Goal: Information Seeking & Learning: Learn about a topic

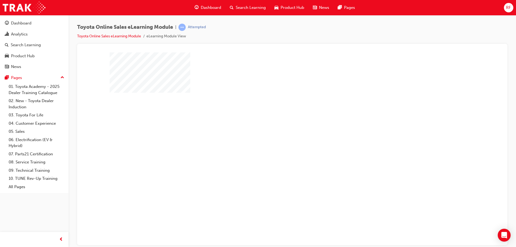
drag, startPoint x: 278, startPoint y: 145, endPoint x: 294, endPoint y: 147, distance: 16.2
click at [277, 133] on div "play" at bounding box center [277, 133] width 0 height 0
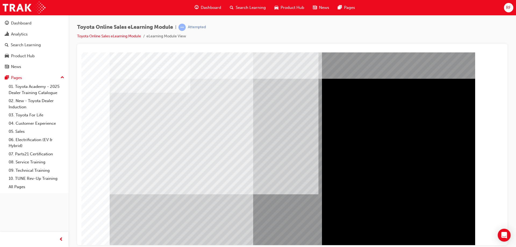
drag, startPoint x: 448, startPoint y: 233, endPoint x: 446, endPoint y: 232, distance: 2.8
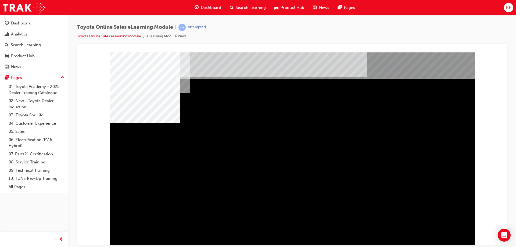
drag, startPoint x: 255, startPoint y: 161, endPoint x: 208, endPoint y: 153, distance: 48.0
drag, startPoint x: 451, startPoint y: 225, endPoint x: 452, endPoint y: 230, distance: 5.4
click at [452, 228] on div "multistate" at bounding box center [293, 149] width 366 height 194
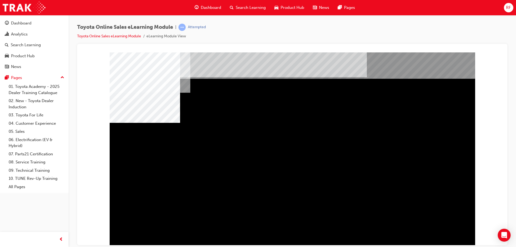
drag, startPoint x: 452, startPoint y: 230, endPoint x: 451, endPoint y: 233, distance: 2.9
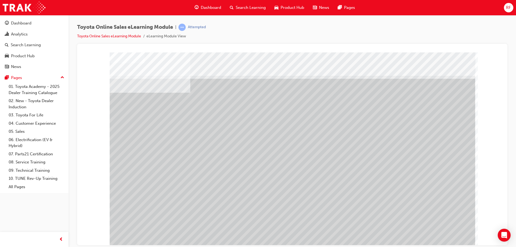
drag, startPoint x: 443, startPoint y: 230, endPoint x: 441, endPoint y: 228, distance: 2.9
drag, startPoint x: 402, startPoint y: 151, endPoint x: 314, endPoint y: 155, distance: 87.7
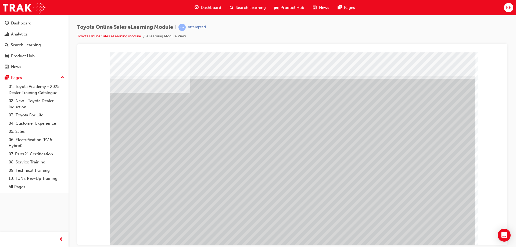
drag, startPoint x: 314, startPoint y: 155, endPoint x: 236, endPoint y: 146, distance: 78.9
drag, startPoint x: 234, startPoint y: 146, endPoint x: 200, endPoint y: 147, distance: 34.4
click at [221, 147] on div at bounding box center [293, 149] width 366 height 194
drag, startPoint x: 185, startPoint y: 150, endPoint x: 177, endPoint y: 154, distance: 9.3
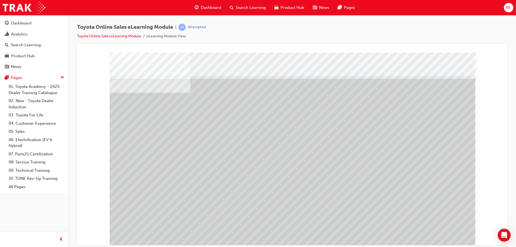
drag, startPoint x: 179, startPoint y: 156, endPoint x: 229, endPoint y: 152, distance: 50.1
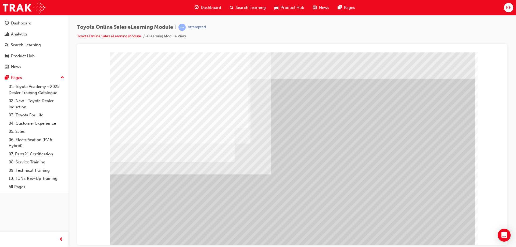
drag, startPoint x: 325, startPoint y: 161, endPoint x: 377, endPoint y: 167, distance: 52.5
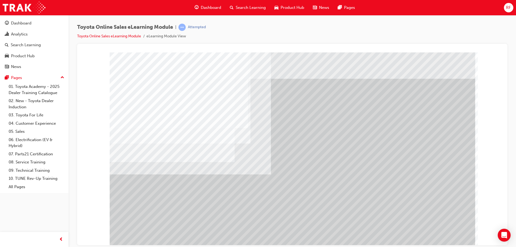
drag, startPoint x: 396, startPoint y: 159, endPoint x: 344, endPoint y: 116, distance: 66.9
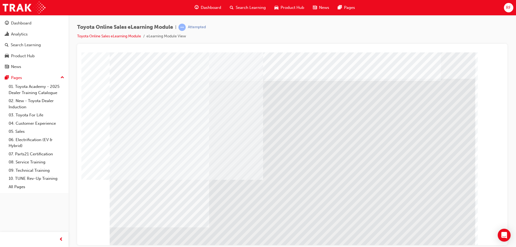
drag, startPoint x: 162, startPoint y: 135, endPoint x: 160, endPoint y: 146, distance: 11.6
drag, startPoint x: 164, startPoint y: 186, endPoint x: 169, endPoint y: 183, distance: 5.1
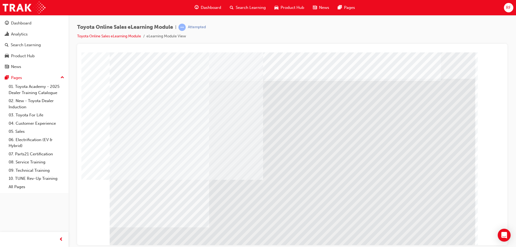
drag, startPoint x: 197, startPoint y: 190, endPoint x: 261, endPoint y: 192, distance: 64.6
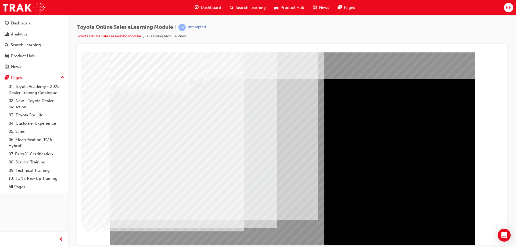
drag, startPoint x: 133, startPoint y: 151, endPoint x: 134, endPoint y: 158, distance: 7.9
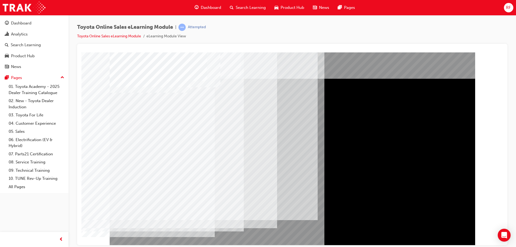
drag, startPoint x: 136, startPoint y: 192, endPoint x: 137, endPoint y: 190, distance: 2.7
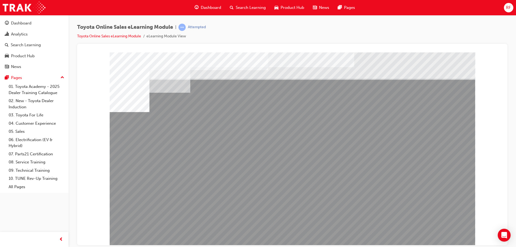
drag, startPoint x: 154, startPoint y: 151, endPoint x: 194, endPoint y: 170, distance: 44.2
drag, startPoint x: 196, startPoint y: 190, endPoint x: 238, endPoint y: 191, distance: 41.9
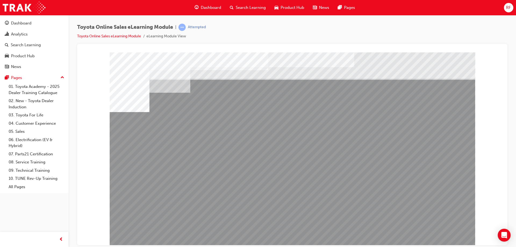
drag, startPoint x: 280, startPoint y: 191, endPoint x: 319, endPoint y: 190, distance: 38.5
drag, startPoint x: 319, startPoint y: 190, endPoint x: 345, endPoint y: 190, distance: 26.6
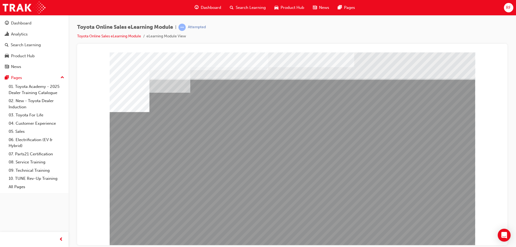
drag, startPoint x: 353, startPoint y: 190, endPoint x: 388, endPoint y: 190, distance: 34.4
drag, startPoint x: 388, startPoint y: 190, endPoint x: 427, endPoint y: 190, distance: 39.3
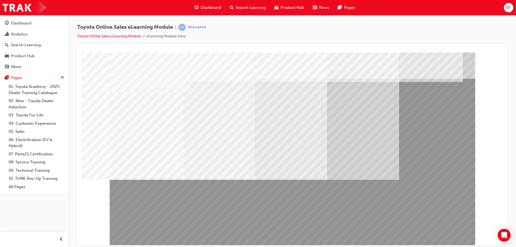
drag, startPoint x: 211, startPoint y: 163, endPoint x: 215, endPoint y: 189, distance: 26.3
drag, startPoint x: 159, startPoint y: 171, endPoint x: 233, endPoint y: 212, distance: 83.9
click at [233, 212] on div at bounding box center [293, 149] width 366 height 194
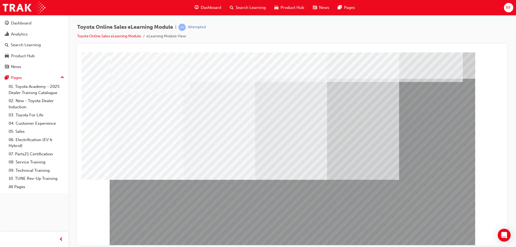
drag, startPoint x: 163, startPoint y: 181, endPoint x: 166, endPoint y: 183, distance: 4.2
click at [166, 183] on div at bounding box center [293, 149] width 366 height 194
drag, startPoint x: 302, startPoint y: 217, endPoint x: 369, endPoint y: 222, distance: 67.1
click at [369, 222] on div at bounding box center [293, 149] width 366 height 194
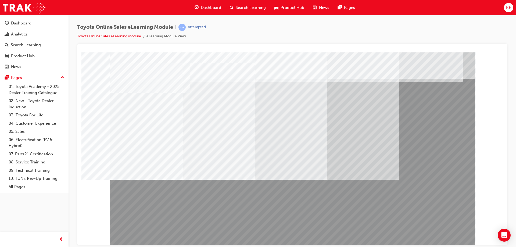
drag, startPoint x: 316, startPoint y: 206, endPoint x: 327, endPoint y: 194, distance: 16.6
click at [335, 206] on div at bounding box center [293, 149] width 366 height 194
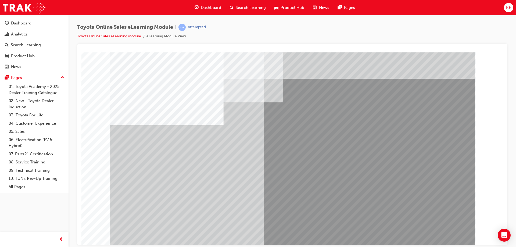
drag, startPoint x: 148, startPoint y: 144, endPoint x: 148, endPoint y: 148, distance: 4.3
drag, startPoint x: 149, startPoint y: 176, endPoint x: 153, endPoint y: 183, distance: 7.7
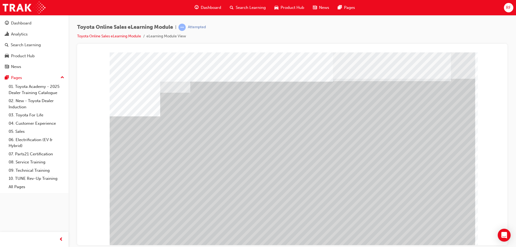
drag, startPoint x: 447, startPoint y: 221, endPoint x: 445, endPoint y: 221, distance: 2.7
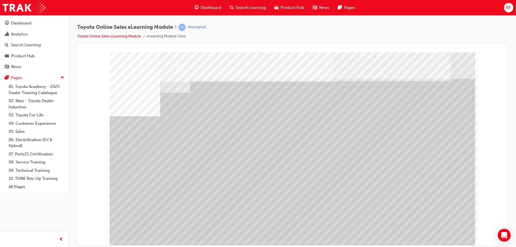
drag, startPoint x: 217, startPoint y: 201, endPoint x: 209, endPoint y: 188, distance: 15.1
drag, startPoint x: 209, startPoint y: 188, endPoint x: 218, endPoint y: 188, distance: 9.1
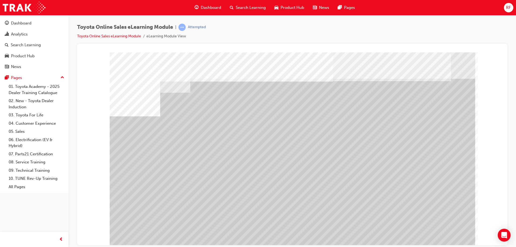
drag, startPoint x: 369, startPoint y: 189, endPoint x: 428, endPoint y: 189, distance: 59.1
drag, startPoint x: 440, startPoint y: 189, endPoint x: 448, endPoint y: 200, distance: 13.1
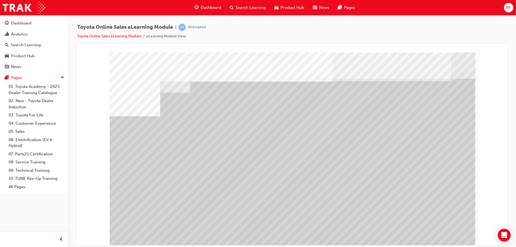
drag, startPoint x: 445, startPoint y: 220, endPoint x: 443, endPoint y: 232, distance: 12.2
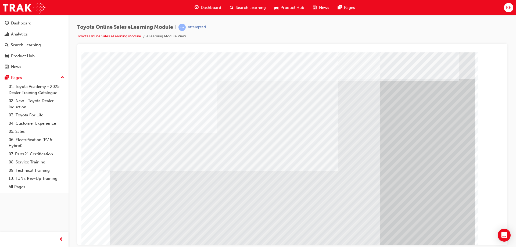
drag, startPoint x: 444, startPoint y: 239, endPoint x: 440, endPoint y: 237, distance: 3.9
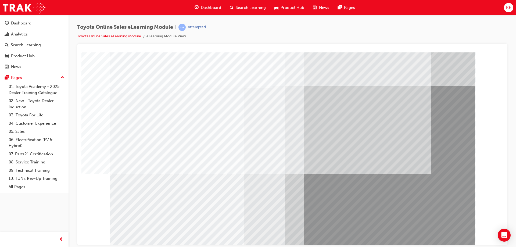
drag, startPoint x: 438, startPoint y: 235, endPoint x: 436, endPoint y: 233, distance: 2.9
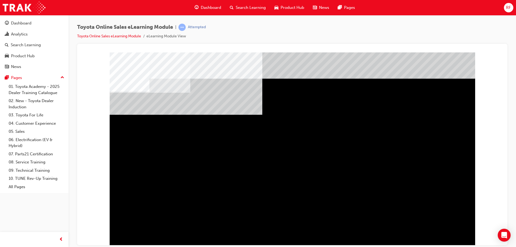
click at [145, 199] on div "multistate" at bounding box center [127, 193] width 35 height 11
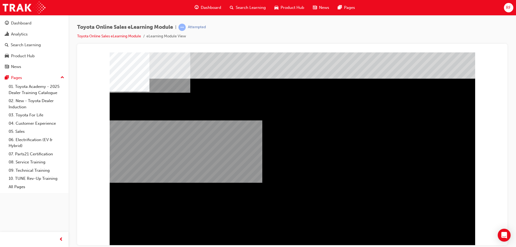
drag, startPoint x: 204, startPoint y: 132, endPoint x: 284, endPoint y: 183, distance: 94.8
click at [283, 183] on div "multistate" at bounding box center [293, 149] width 366 height 194
drag, startPoint x: 233, startPoint y: 137, endPoint x: 330, endPoint y: 184, distance: 107.5
click at [305, 176] on div "multistate" at bounding box center [293, 149] width 366 height 194
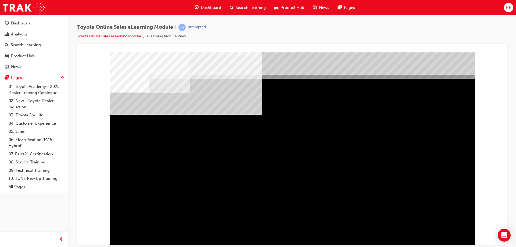
click at [454, 227] on div "" at bounding box center [293, 149] width 366 height 194
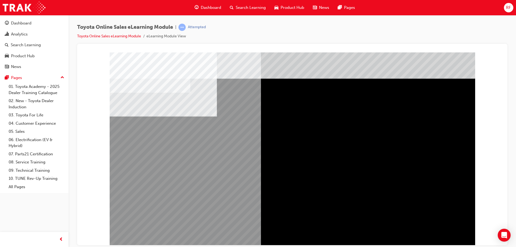
click at [145, 173] on div "multistate" at bounding box center [127, 167] width 35 height 11
drag, startPoint x: 354, startPoint y: 129, endPoint x: 215, endPoint y: 137, distance: 138.9
drag, startPoint x: 165, startPoint y: 127, endPoint x: 318, endPoint y: 171, distance: 159.7
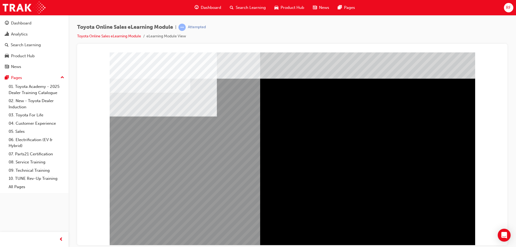
drag, startPoint x: 431, startPoint y: 234, endPoint x: 428, endPoint y: 232, distance: 3.9
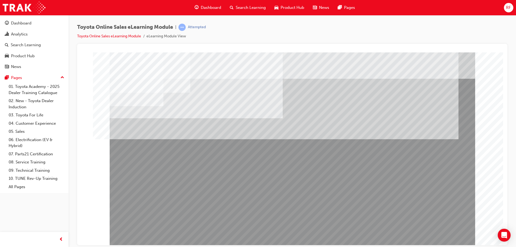
drag, startPoint x: 211, startPoint y: 185, endPoint x: 226, endPoint y: 189, distance: 16.1
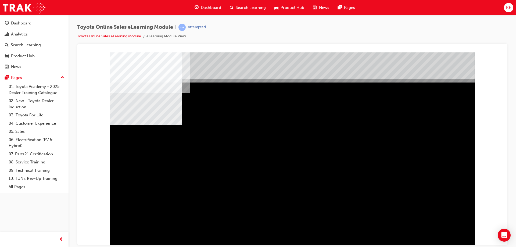
drag, startPoint x: 387, startPoint y: 176, endPoint x: 372, endPoint y: 175, distance: 15.7
drag, startPoint x: 280, startPoint y: 175, endPoint x: 221, endPoint y: 175, distance: 58.6
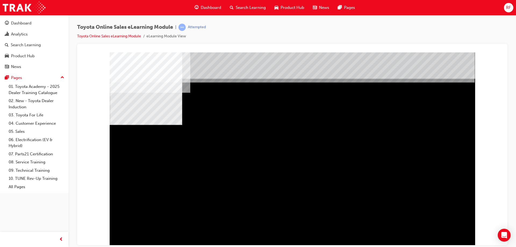
drag, startPoint x: 200, startPoint y: 172, endPoint x: 350, endPoint y: 194, distance: 151.3
drag, startPoint x: 420, startPoint y: 224, endPoint x: 431, endPoint y: 231, distance: 12.7
click at [422, 226] on div "multistate" at bounding box center [293, 149] width 366 height 194
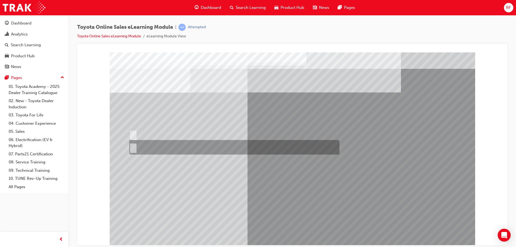
click at [148, 140] on div at bounding box center [233, 147] width 210 height 15
radio input "true"
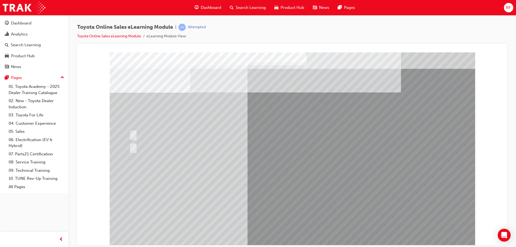
drag, startPoint x: 292, startPoint y: 229, endPoint x: 297, endPoint y: 229, distance: 5.1
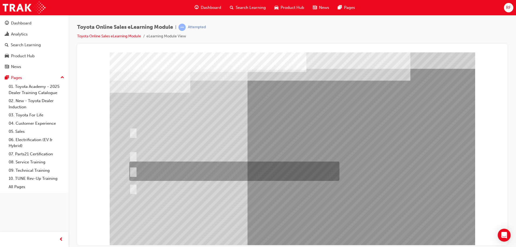
click at [182, 164] on div at bounding box center [233, 171] width 210 height 19
radio input "true"
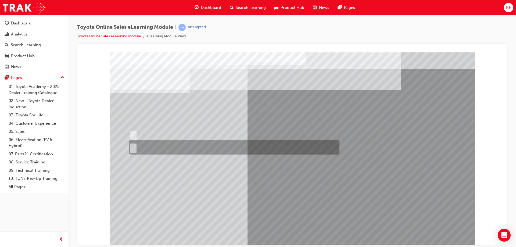
click at [143, 147] on div at bounding box center [233, 147] width 210 height 15
radio input "true"
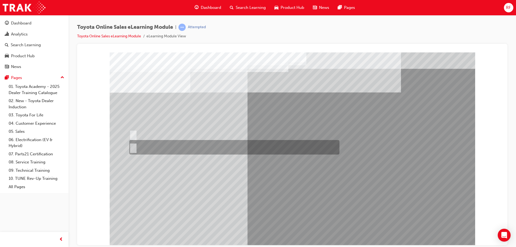
drag, startPoint x: 161, startPoint y: 148, endPoint x: 176, endPoint y: 148, distance: 14.8
click at [162, 149] on div at bounding box center [233, 147] width 210 height 15
radio input "true"
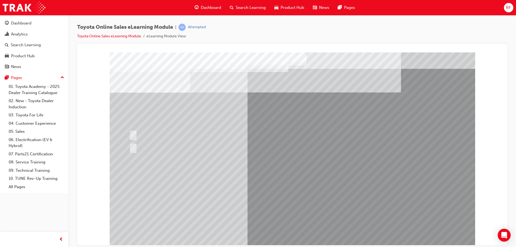
drag, startPoint x: 308, startPoint y: 230, endPoint x: 286, endPoint y: 217, distance: 25.9
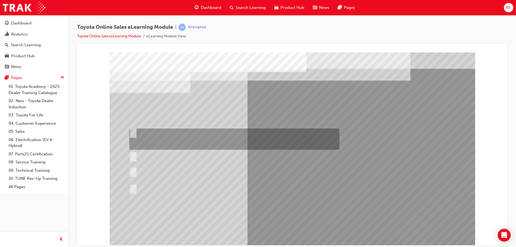
drag, startPoint x: 263, startPoint y: 141, endPoint x: 290, endPoint y: 194, distance: 59.3
click at [264, 142] on div at bounding box center [233, 139] width 210 height 21
radio input "true"
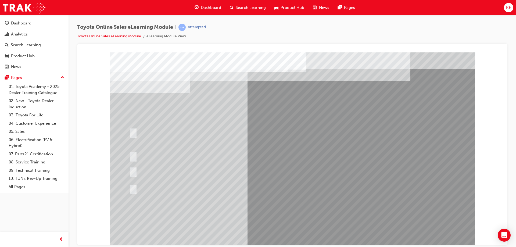
drag, startPoint x: 288, startPoint y: 224, endPoint x: 293, endPoint y: 233, distance: 10.1
click at [290, 229] on div at bounding box center [293, 149] width 366 height 194
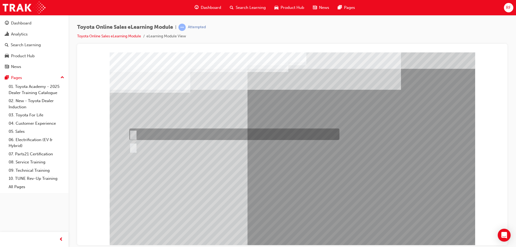
drag, startPoint x: 152, startPoint y: 138, endPoint x: 264, endPoint y: 209, distance: 132.5
click at [155, 141] on div at bounding box center [293, 149] width 366 height 194
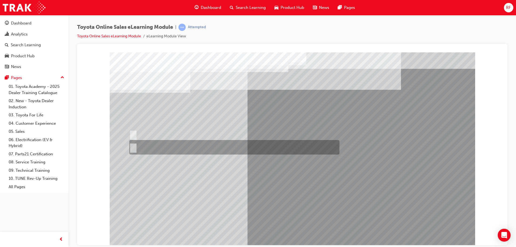
drag, startPoint x: 154, startPoint y: 146, endPoint x: 230, endPoint y: 184, distance: 85.8
click at [155, 147] on div at bounding box center [233, 147] width 210 height 15
radio input "true"
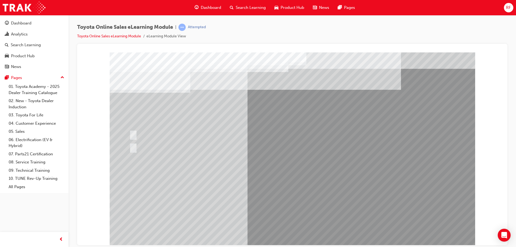
drag, startPoint x: 291, startPoint y: 230, endPoint x: 300, endPoint y: 230, distance: 9.4
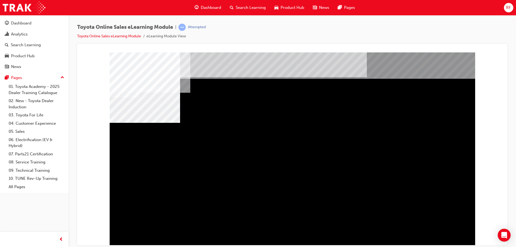
drag, startPoint x: 185, startPoint y: 167, endPoint x: 274, endPoint y: 161, distance: 89.7
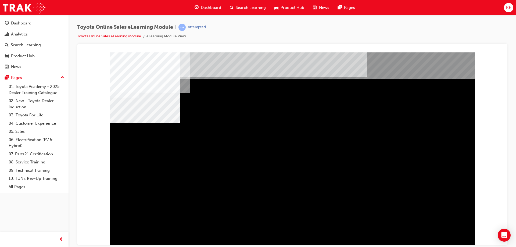
drag, startPoint x: 275, startPoint y: 161, endPoint x: 310, endPoint y: 165, distance: 35.7
drag, startPoint x: 347, startPoint y: 172, endPoint x: 416, endPoint y: 166, distance: 68.8
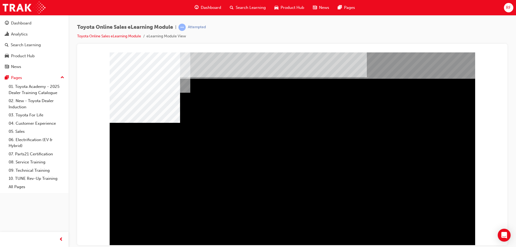
drag, startPoint x: 433, startPoint y: 233, endPoint x: 440, endPoint y: 233, distance: 7.6
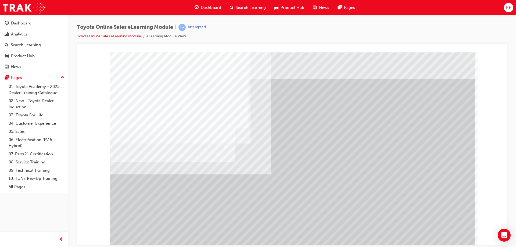
drag, startPoint x: 391, startPoint y: 158, endPoint x: 405, endPoint y: 168, distance: 17.7
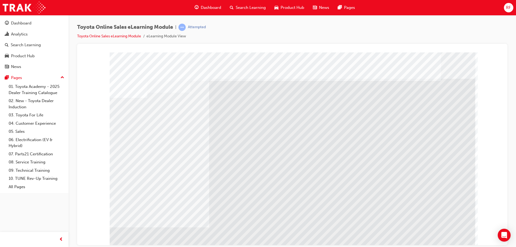
drag, startPoint x: 434, startPoint y: 231, endPoint x: 295, endPoint y: 191, distance: 144.4
drag, startPoint x: 251, startPoint y: 137, endPoint x: 244, endPoint y: 137, distance: 7.0
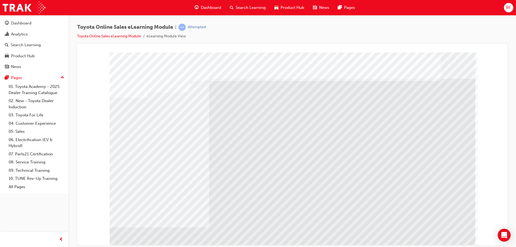
drag, startPoint x: 244, startPoint y: 137, endPoint x: 241, endPoint y: 182, distance: 44.7
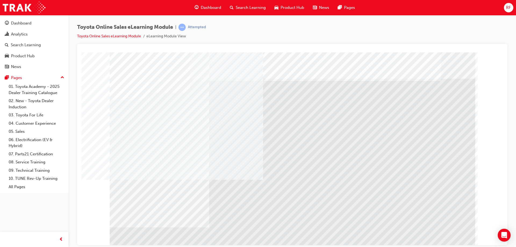
drag, startPoint x: 192, startPoint y: 135, endPoint x: 153, endPoint y: 139, distance: 39.2
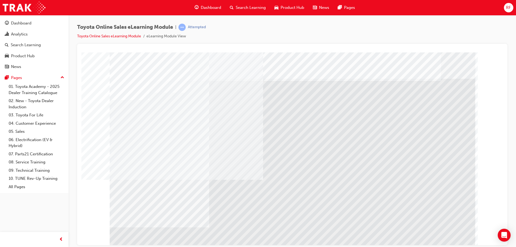
drag, startPoint x: 154, startPoint y: 191, endPoint x: 199, endPoint y: 193, distance: 45.2
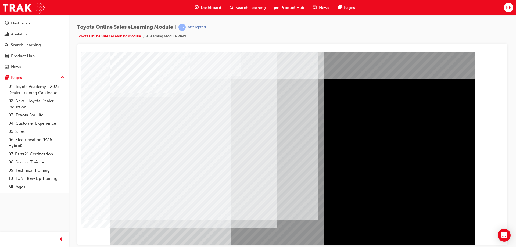
click at [145, 121] on div "multistate" at bounding box center [293, 149] width 366 height 194
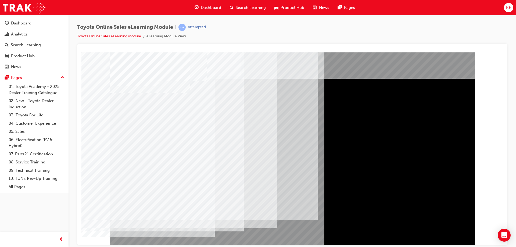
click at [133, 151] on div "multistate" at bounding box center [293, 149] width 366 height 194
drag, startPoint x: 129, startPoint y: 191, endPoint x: 137, endPoint y: 188, distance: 9.4
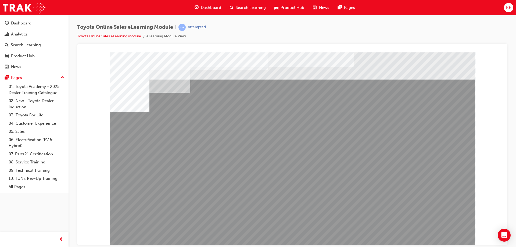
drag, startPoint x: 442, startPoint y: 189, endPoint x: 435, endPoint y: 188, distance: 7.0
drag, startPoint x: 397, startPoint y: 192, endPoint x: 357, endPoint y: 191, distance: 39.8
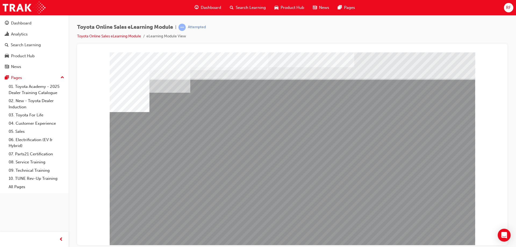
drag, startPoint x: 356, startPoint y: 191, endPoint x: 314, endPoint y: 191, distance: 41.7
drag, startPoint x: 312, startPoint y: 191, endPoint x: 299, endPoint y: 191, distance: 12.9
drag, startPoint x: 272, startPoint y: 189, endPoint x: 233, endPoint y: 185, distance: 38.6
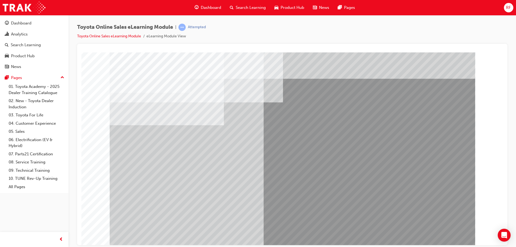
click at [169, 176] on div "multistate" at bounding box center [293, 149] width 366 height 194
drag, startPoint x: 283, startPoint y: 142, endPoint x: 286, endPoint y: 144, distance: 3.0
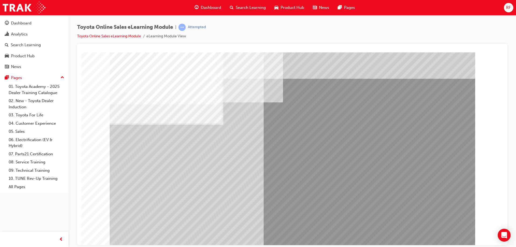
drag, startPoint x: 299, startPoint y: 146, endPoint x: 298, endPoint y: 150, distance: 4.3
click at [269, 172] on div "multistate" at bounding box center [293, 149] width 366 height 194
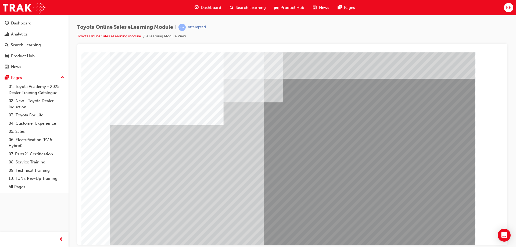
click at [157, 180] on div "multistate" at bounding box center [293, 149] width 366 height 194
drag, startPoint x: 152, startPoint y: 177, endPoint x: 169, endPoint y: 177, distance: 16.9
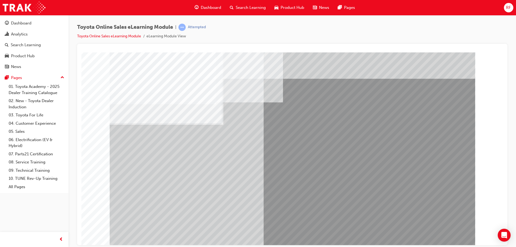
drag, startPoint x: 434, startPoint y: 224, endPoint x: 437, endPoint y: 228, distance: 5.2
click at [437, 228] on div "multistate" at bounding box center [293, 149] width 366 height 194
drag, startPoint x: 442, startPoint y: 231, endPoint x: 444, endPoint y: 233, distance: 3.3
click at [444, 233] on div "multistate" at bounding box center [293, 149] width 366 height 194
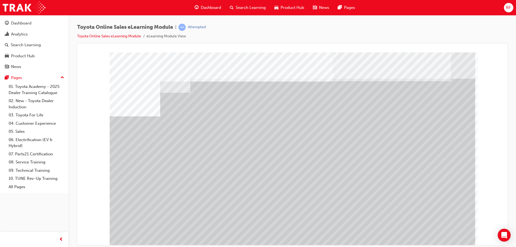
drag, startPoint x: 210, startPoint y: 189, endPoint x: 219, endPoint y: 193, distance: 9.3
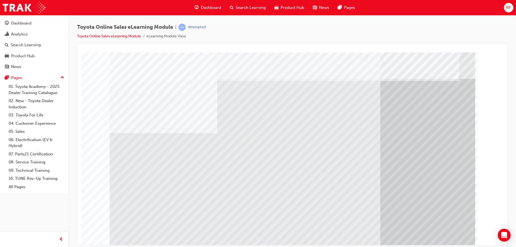
drag, startPoint x: 401, startPoint y: 217, endPoint x: 245, endPoint y: 216, distance: 155.7
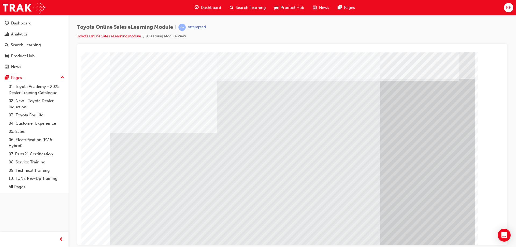
drag, startPoint x: 250, startPoint y: 222, endPoint x: 459, endPoint y: 236, distance: 210.2
click at [302, 222] on div "multistate" at bounding box center [293, 149] width 366 height 194
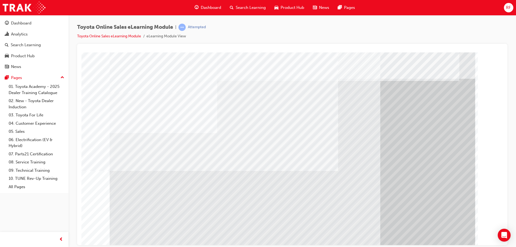
drag, startPoint x: 462, startPoint y: 237, endPoint x: 450, endPoint y: 237, distance: 12.1
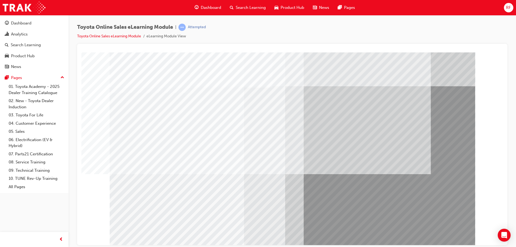
drag, startPoint x: 438, startPoint y: 235, endPoint x: 435, endPoint y: 233, distance: 3.4
drag, startPoint x: 201, startPoint y: 166, endPoint x: 247, endPoint y: 177, distance: 48.1
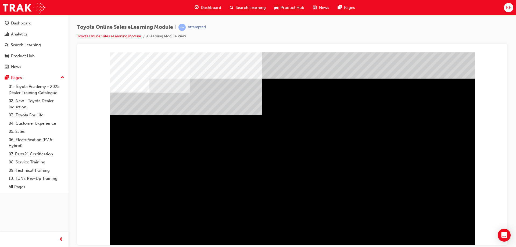
click at [145, 199] on div "multistate" at bounding box center [127, 193] width 35 height 11
drag, startPoint x: 285, startPoint y: 142, endPoint x: 258, endPoint y: 157, distance: 30.8
click at [258, 157] on div "multistate" at bounding box center [293, 149] width 366 height 194
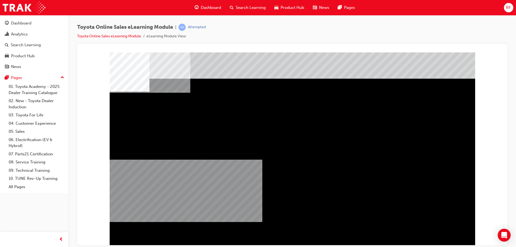
drag, startPoint x: 289, startPoint y: 230, endPoint x: 283, endPoint y: 219, distance: 12.7
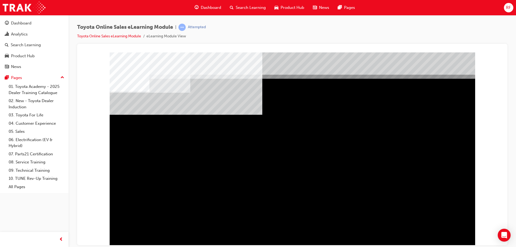
click at [366, 229] on div "" at bounding box center [293, 149] width 366 height 194
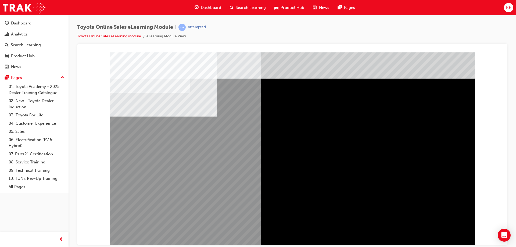
click at [145, 173] on div "multistate" at bounding box center [127, 167] width 35 height 11
click at [388, 214] on div "multistate" at bounding box center [293, 149] width 366 height 194
drag, startPoint x: 227, startPoint y: 161, endPoint x: 308, endPoint y: 145, distance: 82.4
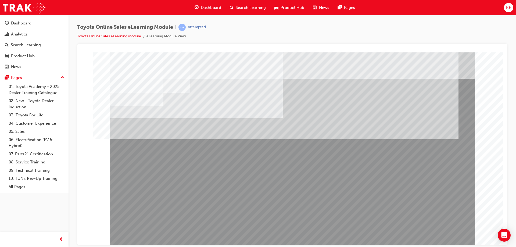
drag, startPoint x: 205, startPoint y: 192, endPoint x: 174, endPoint y: 186, distance: 31.3
drag, startPoint x: 444, startPoint y: 231, endPoint x: 533, endPoint y: 299, distance: 111.5
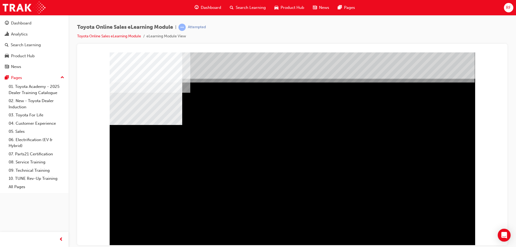
drag, startPoint x: 282, startPoint y: 167, endPoint x: 242, endPoint y: 163, distance: 39.7
drag, startPoint x: 237, startPoint y: 162, endPoint x: 464, endPoint y: 208, distance: 232.1
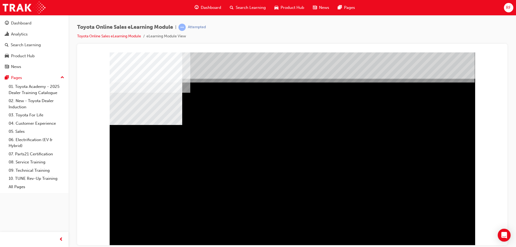
drag, startPoint x: 449, startPoint y: 237, endPoint x: 440, endPoint y: 234, distance: 10.0
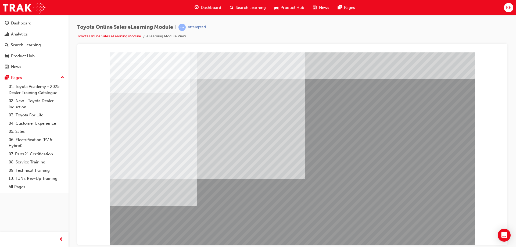
drag, startPoint x: 434, startPoint y: 241, endPoint x: 437, endPoint y: 238, distance: 4.0
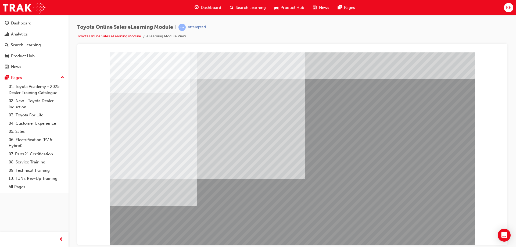
drag, startPoint x: 442, startPoint y: 231, endPoint x: 438, endPoint y: 226, distance: 6.6
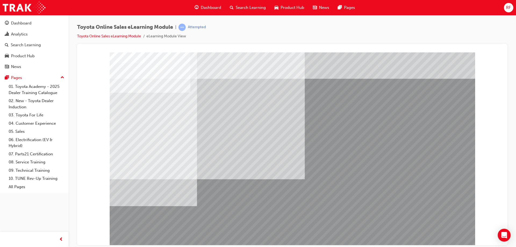
click at [123, 37] on link "Toyota Online Sales eLearning Module" at bounding box center [109, 36] width 64 height 5
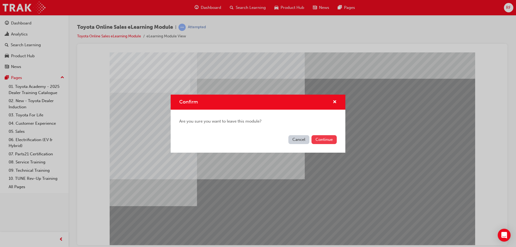
click at [328, 139] on button "Continue" at bounding box center [324, 139] width 25 height 9
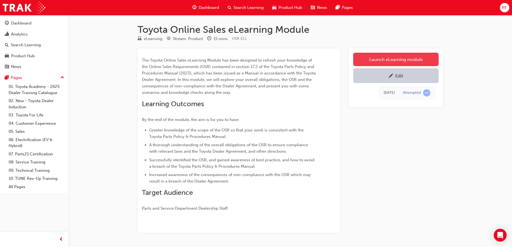
click at [380, 58] on link "Launch eLearning module" at bounding box center [395, 59] width 85 height 13
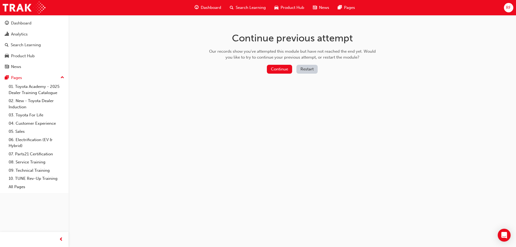
click at [307, 71] on button "Restart" at bounding box center [307, 69] width 21 height 9
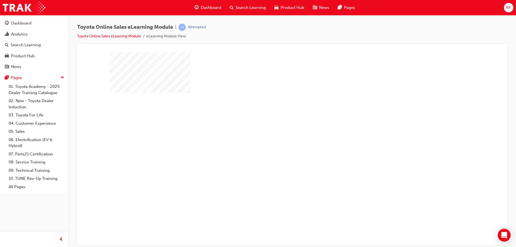
click at [277, 133] on div "play" at bounding box center [277, 133] width 0 height 0
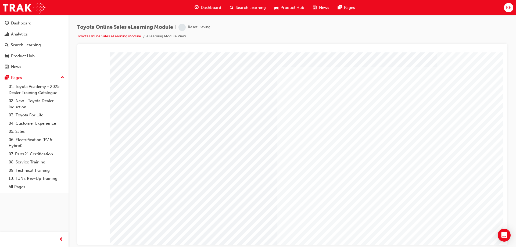
drag, startPoint x: 426, startPoint y: 214, endPoint x: 431, endPoint y: 216, distance: 5.4
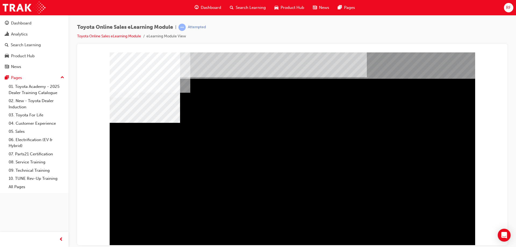
drag, startPoint x: 443, startPoint y: 232, endPoint x: 440, endPoint y: 231, distance: 2.9
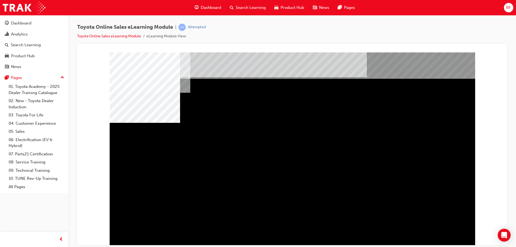
drag, startPoint x: 255, startPoint y: 166, endPoint x: 308, endPoint y: 173, distance: 53.4
click at [289, 171] on div "multistate" at bounding box center [293, 149] width 366 height 194
drag, startPoint x: 321, startPoint y: 161, endPoint x: 267, endPoint y: 161, distance: 54.0
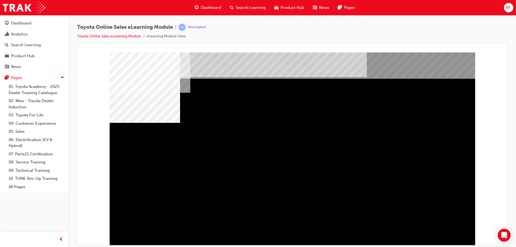
drag, startPoint x: 264, startPoint y: 161, endPoint x: 258, endPoint y: 161, distance: 5.9
drag, startPoint x: 224, startPoint y: 154, endPoint x: 197, endPoint y: 149, distance: 27.4
click at [219, 154] on div "multistate" at bounding box center [293, 149] width 366 height 194
drag, startPoint x: 197, startPoint y: 149, endPoint x: 241, endPoint y: 171, distance: 49.7
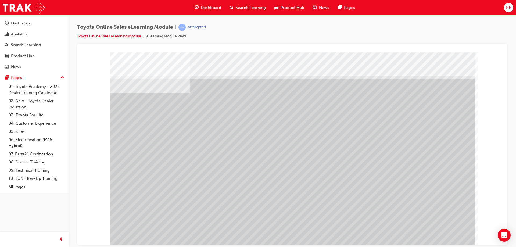
drag, startPoint x: 331, startPoint y: 179, endPoint x: 323, endPoint y: 179, distance: 8.6
click at [328, 179] on div at bounding box center [293, 149] width 366 height 194
drag, startPoint x: 313, startPoint y: 177, endPoint x: 301, endPoint y: 177, distance: 12.1
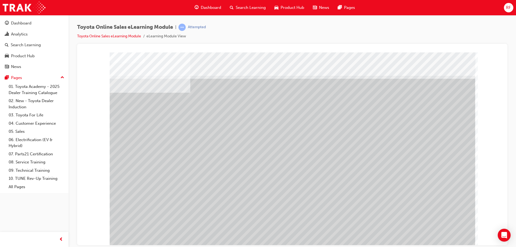
drag, startPoint x: 201, startPoint y: 163, endPoint x: 255, endPoint y: 181, distance: 57.0
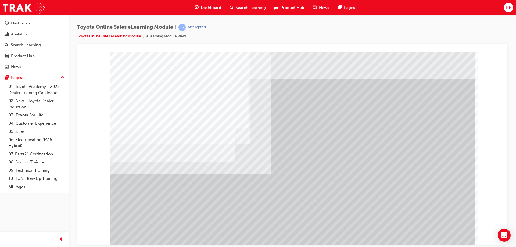
drag, startPoint x: 443, startPoint y: 230, endPoint x: 326, endPoint y: 181, distance: 126.7
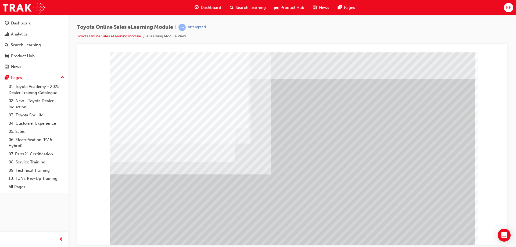
drag, startPoint x: 343, startPoint y: 109, endPoint x: 342, endPoint y: 117, distance: 8.4
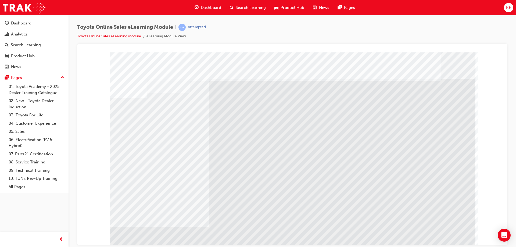
drag, startPoint x: 227, startPoint y: 121, endPoint x: 243, endPoint y: 137, distance: 22.4
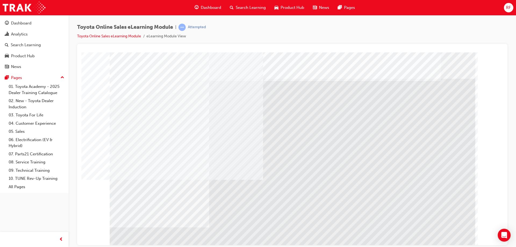
drag, startPoint x: 246, startPoint y: 180, endPoint x: 233, endPoint y: 185, distance: 13.6
drag, startPoint x: 209, startPoint y: 186, endPoint x: 199, endPoint y: 185, distance: 9.7
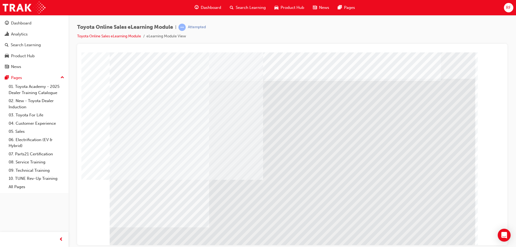
drag, startPoint x: 140, startPoint y: 148, endPoint x: 143, endPoint y: 147, distance: 2.8
drag, startPoint x: 147, startPoint y: 147, endPoint x: 153, endPoint y: 194, distance: 47.5
click at [153, 192] on div "multistate" at bounding box center [293, 149] width 366 height 194
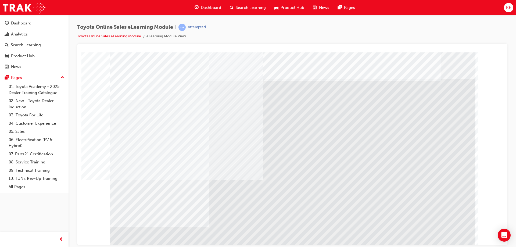
drag, startPoint x: 153, startPoint y: 194, endPoint x: 321, endPoint y: 207, distance: 168.8
click at [179, 193] on div "multistate" at bounding box center [293, 149] width 366 height 194
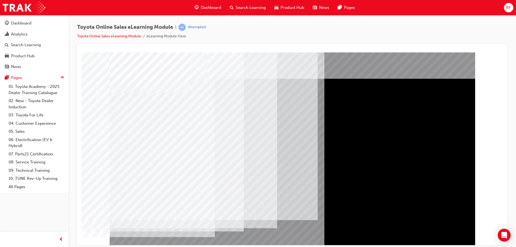
drag, startPoint x: 130, startPoint y: 155, endPoint x: 136, endPoint y: 160, distance: 7.6
click at [134, 196] on div "multistate" at bounding box center [293, 149] width 366 height 194
drag, startPoint x: 133, startPoint y: 195, endPoint x: 135, endPoint y: 191, distance: 4.9
click at [135, 194] on div "multistate" at bounding box center [293, 149] width 366 height 194
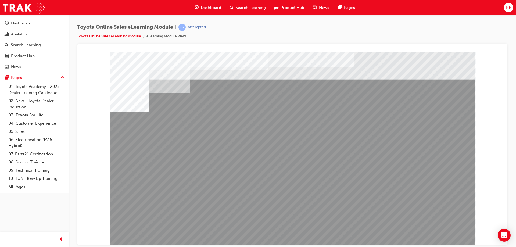
drag, startPoint x: 400, startPoint y: 191, endPoint x: 348, endPoint y: 188, distance: 52.3
drag, startPoint x: 348, startPoint y: 188, endPoint x: 326, endPoint y: 188, distance: 22.3
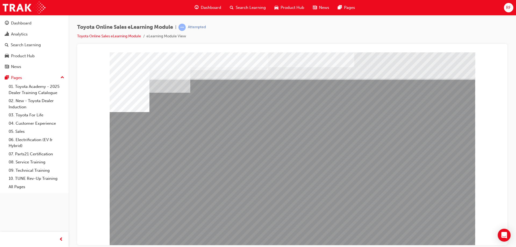
drag, startPoint x: 326, startPoint y: 188, endPoint x: 304, endPoint y: 191, distance: 21.7
drag, startPoint x: 304, startPoint y: 191, endPoint x: 266, endPoint y: 190, distance: 37.9
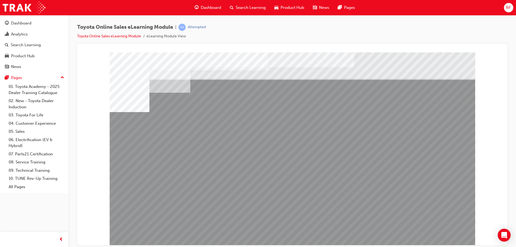
click at [240, 194] on div "multistate" at bounding box center [293, 149] width 366 height 194
drag, startPoint x: 192, startPoint y: 190, endPoint x: 157, endPoint y: 191, distance: 34.7
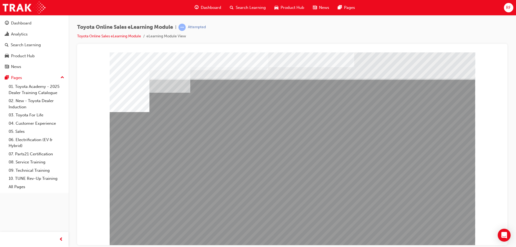
drag, startPoint x: 233, startPoint y: 205, endPoint x: 436, endPoint y: 243, distance: 206.0
click at [388, 233] on div "multistate" at bounding box center [293, 149] width 366 height 194
drag, startPoint x: 423, startPoint y: 232, endPoint x: 436, endPoint y: 232, distance: 12.9
click at [424, 232] on div "multistate" at bounding box center [293, 149] width 366 height 194
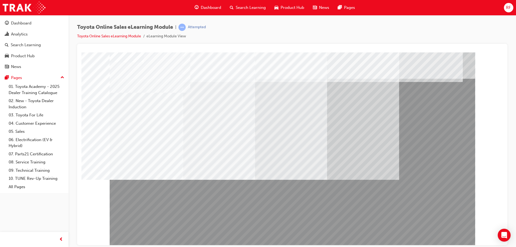
drag, startPoint x: 446, startPoint y: 229, endPoint x: 421, endPoint y: 231, distance: 25.2
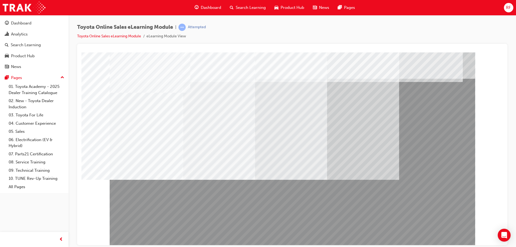
drag, startPoint x: 306, startPoint y: 219, endPoint x: 332, endPoint y: 220, distance: 26.4
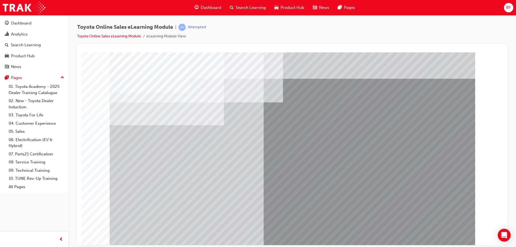
drag
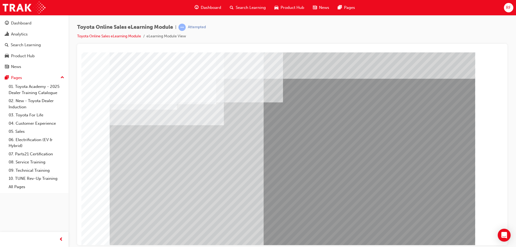
click at [153, 173] on div "multistate" at bounding box center [293, 149] width 366 height 194
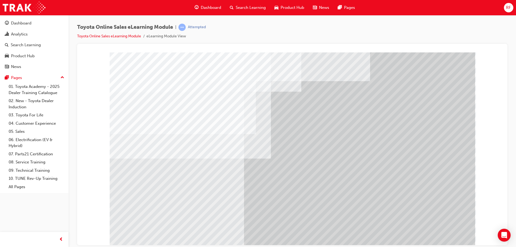
click at [425, 228] on div at bounding box center [293, 149] width 366 height 194
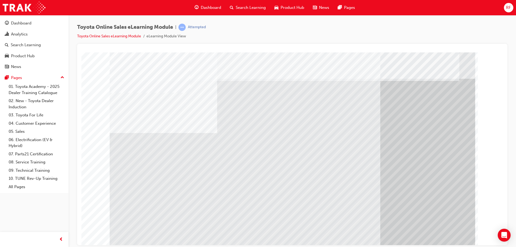
click at [167, 208] on div "multistate" at bounding box center [293, 149] width 366 height 194
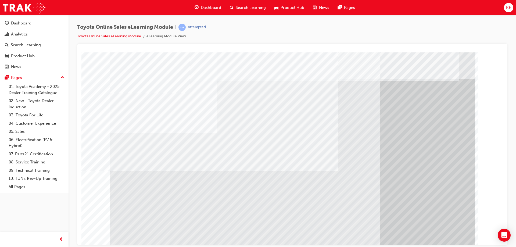
click at [445, 229] on div "multistate" at bounding box center [293, 149] width 366 height 194
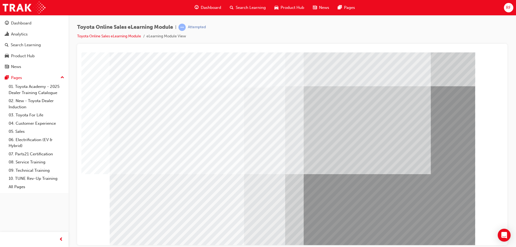
click at [194, 233] on div "multistate" at bounding box center [293, 149] width 366 height 194
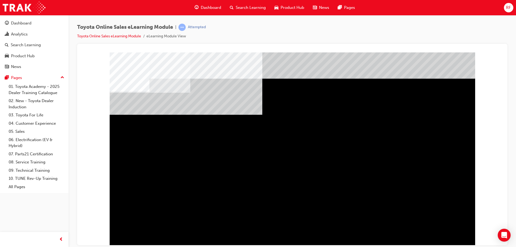
click at [145, 199] on div "multistate" at bounding box center [127, 193] width 35 height 11
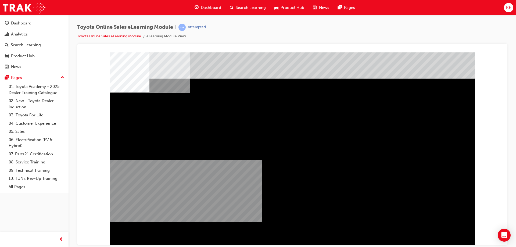
click at [387, 173] on div "multistate" at bounding box center [293, 149] width 366 height 194
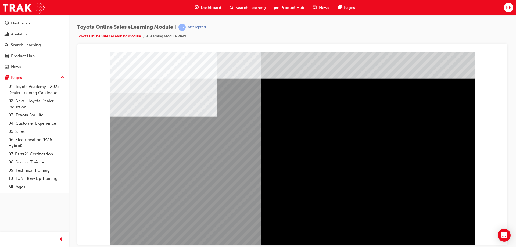
click at [145, 173] on div "multistate" at bounding box center [127, 167] width 35 height 11
click at [280, 166] on div "multistate" at bounding box center [293, 149] width 366 height 194
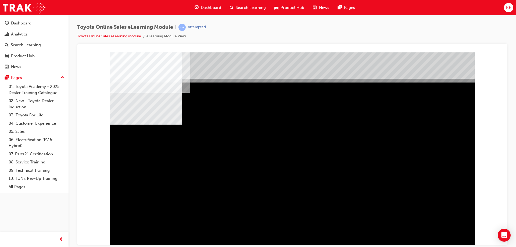
click at [260, 165] on div "multistate" at bounding box center [293, 149] width 366 height 194
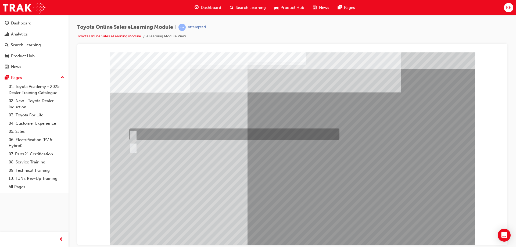
click at [148, 139] on div at bounding box center [233, 135] width 210 height 12
radio input "true"
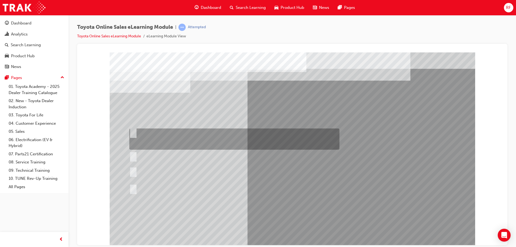
click at [200, 147] on div at bounding box center [233, 139] width 210 height 21
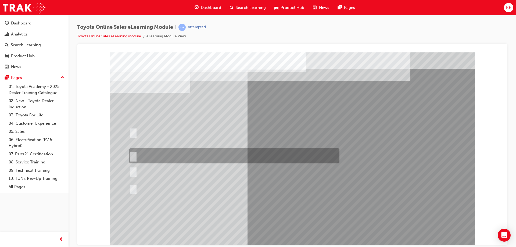
click at [200, 151] on div at bounding box center [233, 155] width 210 height 15
radio input "false"
radio input "true"
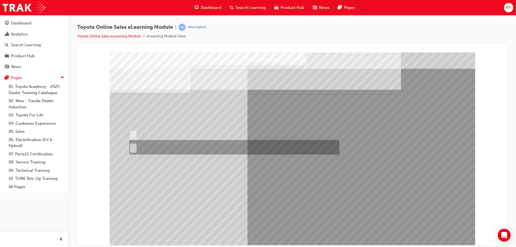
click at [142, 149] on div at bounding box center [233, 147] width 210 height 15
radio input "true"
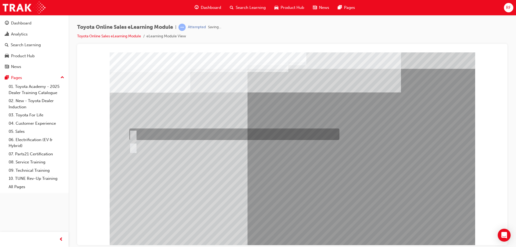
click at [154, 138] on div at bounding box center [233, 135] width 210 height 12
radio input "true"
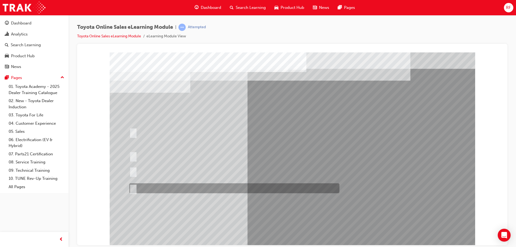
click at [205, 190] on div at bounding box center [233, 188] width 210 height 10
radio input "true"
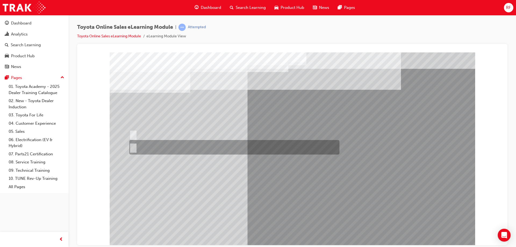
click at [149, 140] on div at bounding box center [233, 147] width 210 height 15
radio input "true"
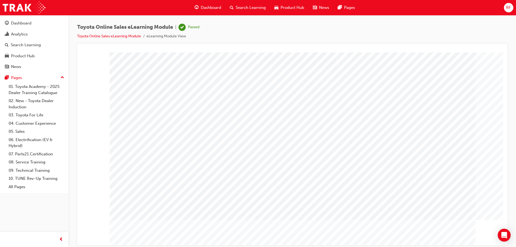
click at [83, 26] on span "Toyota Online Sales eLearning Module" at bounding box center [125, 27] width 96 height 6
click at [173, 28] on span "Toyota Online Sales eLearning Module" at bounding box center [125, 27] width 96 height 6
copy span "Toyota Online Sales eLearning Module"
click at [234, 39] on div "Toyota Online Sales eLearning Module | Passed Toyota Online Sales eLearning Mod…" at bounding box center [292, 34] width 430 height 20
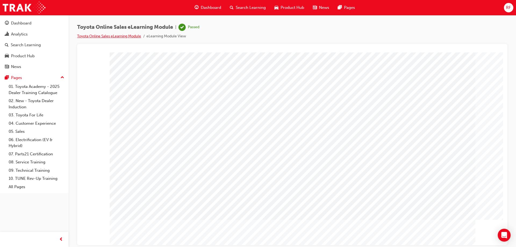
click at [112, 37] on link "Toyota Online Sales eLearning Module" at bounding box center [109, 36] width 64 height 5
